Goal: Navigation & Orientation: Find specific page/section

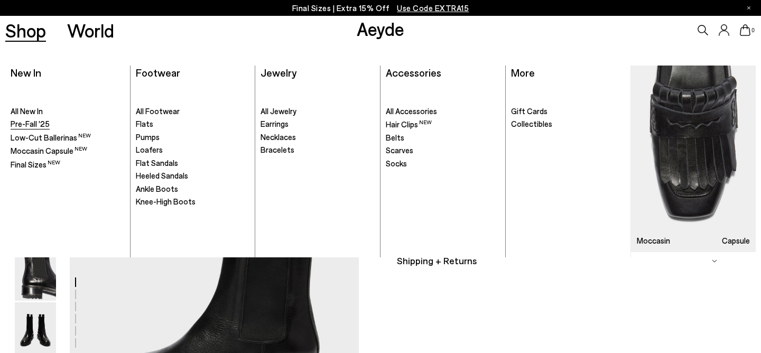
click at [29, 126] on span "Pre-Fall '25" at bounding box center [30, 124] width 39 height 10
